Goal: Information Seeking & Learning: Learn about a topic

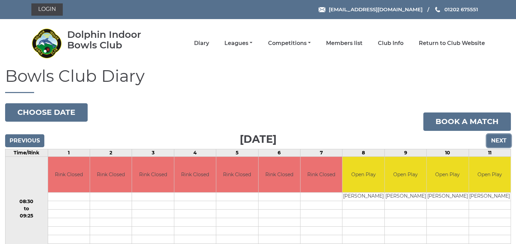
click at [500, 143] on input "Next" at bounding box center [499, 140] width 24 height 13
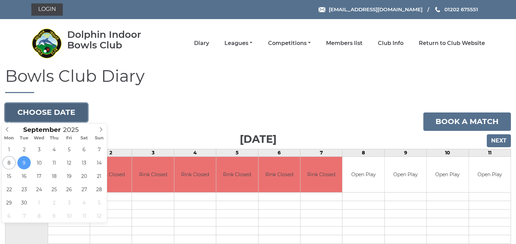
click at [71, 111] on button "Choose date" at bounding box center [46, 112] width 83 height 18
type input "2025-09-15"
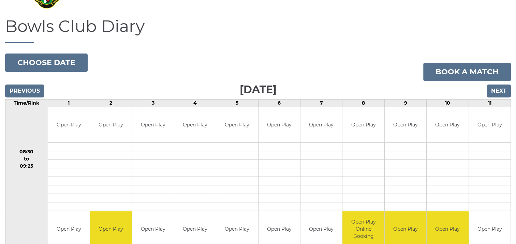
scroll to position [18, 0]
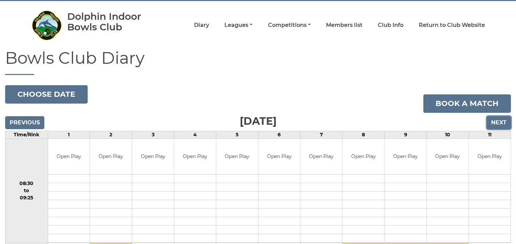
click at [496, 120] on input "Next" at bounding box center [499, 122] width 24 height 13
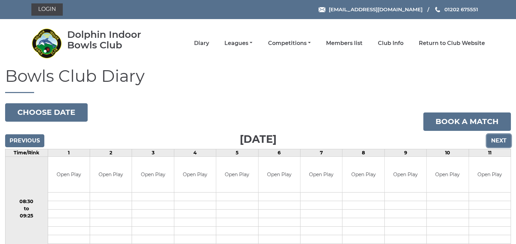
click at [501, 138] on input "Next" at bounding box center [499, 140] width 24 height 13
click at [499, 138] on input "Next" at bounding box center [499, 140] width 24 height 13
click at [503, 138] on input "Next" at bounding box center [499, 140] width 24 height 13
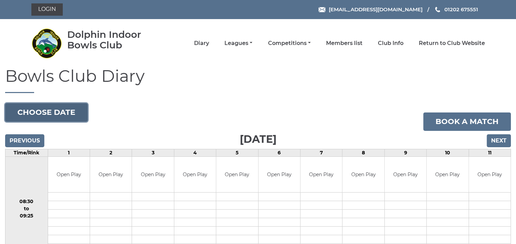
click at [74, 111] on button "Choose date" at bounding box center [46, 112] width 83 height 18
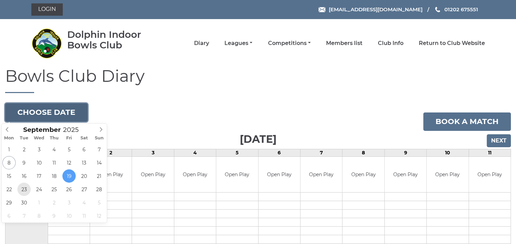
type input "2025-09-23"
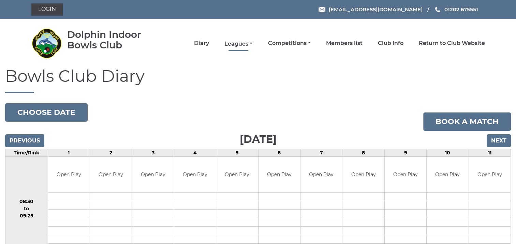
click at [239, 45] on link "Leagues" at bounding box center [238, 44] width 28 height 8
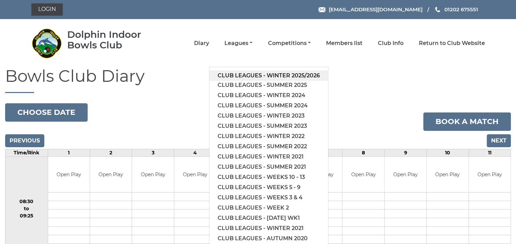
click at [271, 73] on link "Club leagues - Winter 2025/2026" at bounding box center [268, 76] width 119 height 10
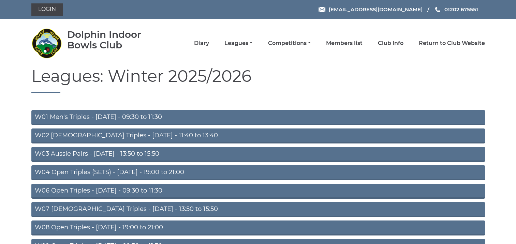
click at [157, 135] on link "W02 [DEMOGRAPHIC_DATA] Triples - [DATE] - 11:40 to 13:40" at bounding box center [258, 136] width 454 height 15
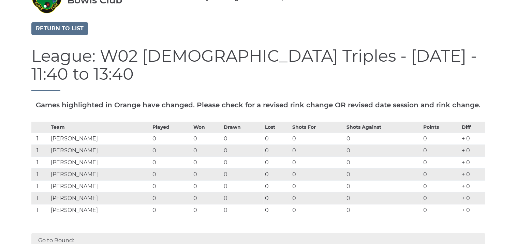
scroll to position [55, 0]
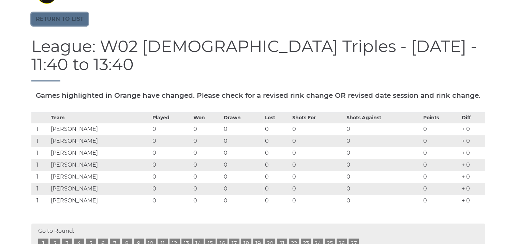
click at [57, 21] on link "Return to list" at bounding box center [59, 19] width 57 height 13
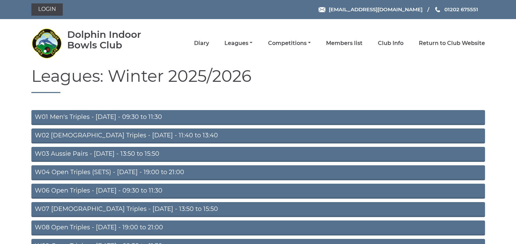
click at [161, 208] on link "W07 [DEMOGRAPHIC_DATA] Triples - [DATE] - 13:50 to 15:50" at bounding box center [258, 209] width 454 height 15
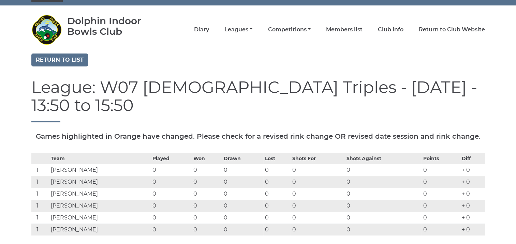
scroll to position [55, 0]
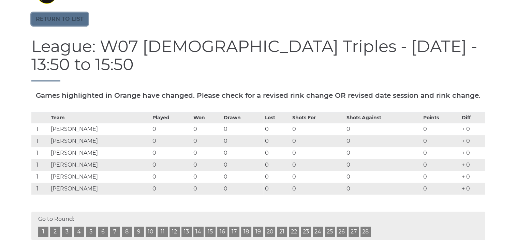
click at [70, 20] on link "Return to list" at bounding box center [59, 19] width 57 height 13
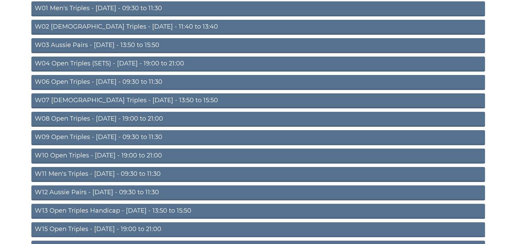
scroll to position [118, 0]
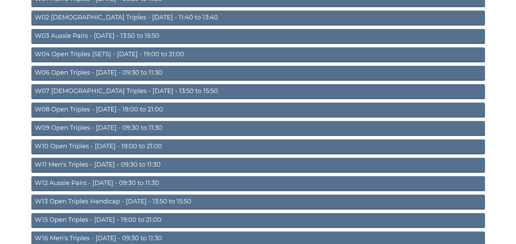
click at [193, 201] on link "W13 Open Triples Handicap - [DATE] - 13:50 to 15:50" at bounding box center [258, 202] width 454 height 15
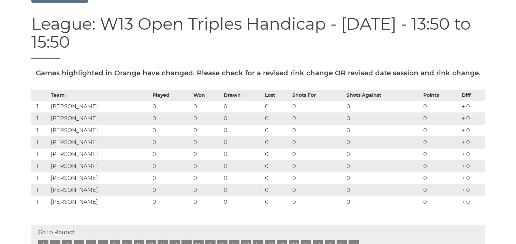
scroll to position [91, 0]
